Goal: Transaction & Acquisition: Purchase product/service

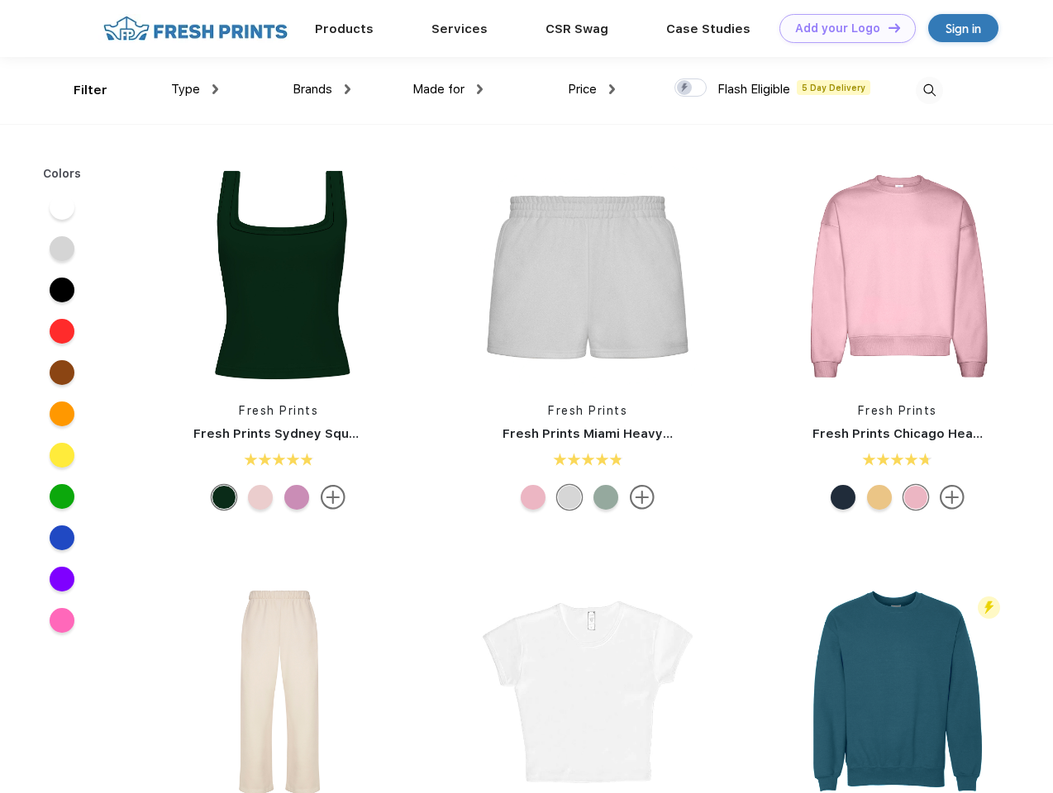
scroll to position [1, 0]
click at [841, 28] on link "Add your Logo Design Tool" at bounding box center [847, 28] width 136 height 29
click at [0, 0] on div "Design Tool" at bounding box center [0, 0] width 0 height 0
click at [887, 27] on link "Add your Logo Design Tool" at bounding box center [847, 28] width 136 height 29
click at [79, 90] on div "Filter" at bounding box center [91, 90] width 34 height 19
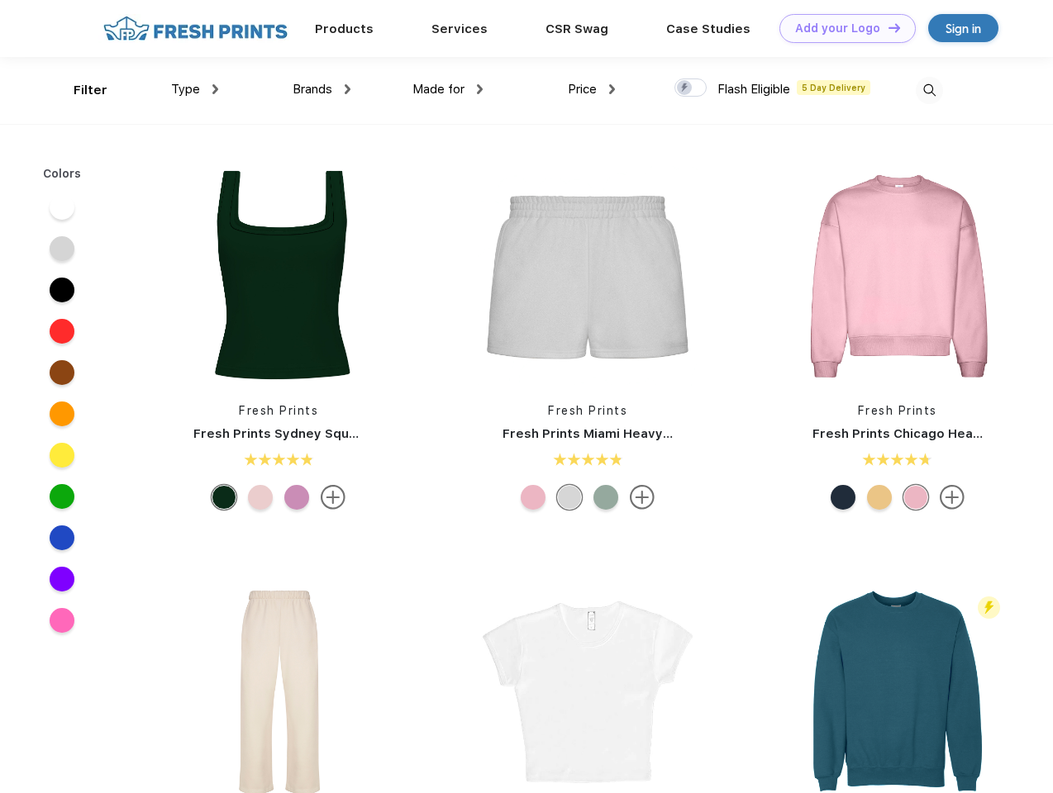
click at [195, 89] on span "Type" at bounding box center [185, 89] width 29 height 15
click at [321, 89] on span "Brands" at bounding box center [312, 89] width 40 height 15
click at [448, 89] on span "Made for" at bounding box center [438, 89] width 52 height 15
click at [592, 89] on span "Price" at bounding box center [582, 89] width 29 height 15
click at [691, 88] on div at bounding box center [690, 87] width 32 height 18
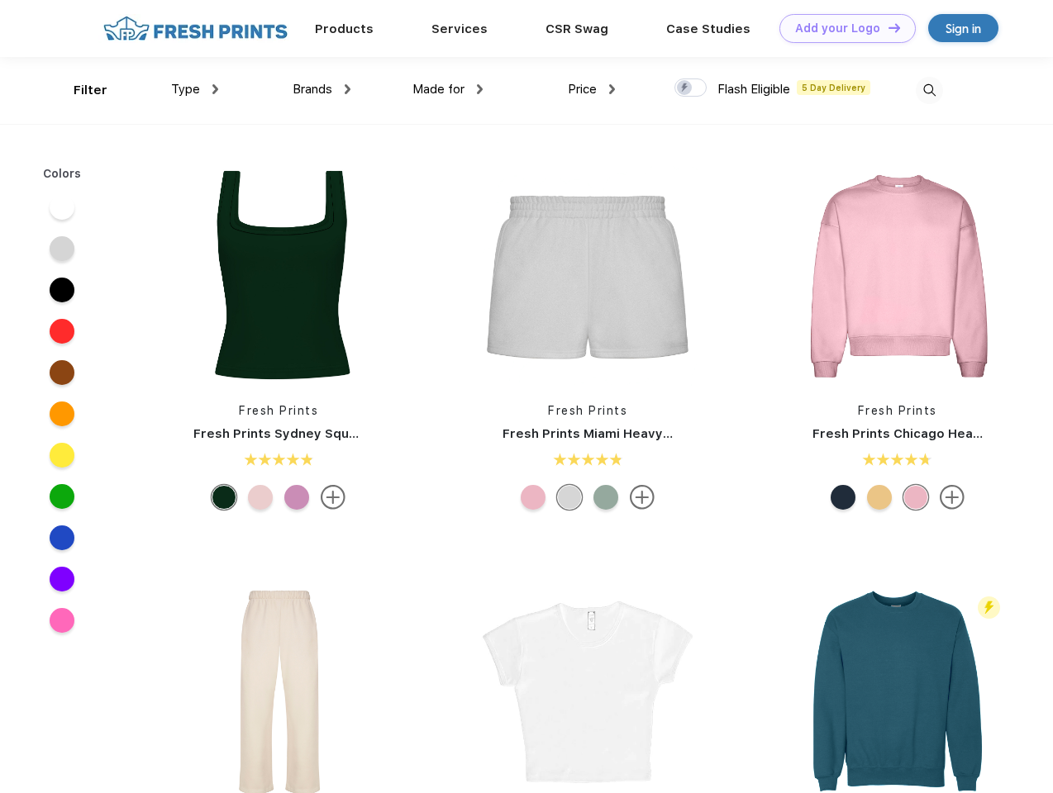
click at [685, 88] on input "checkbox" at bounding box center [679, 83] width 11 height 11
click at [929, 90] on img at bounding box center [928, 90] width 27 height 27
